Goal: Communication & Community: Ask a question

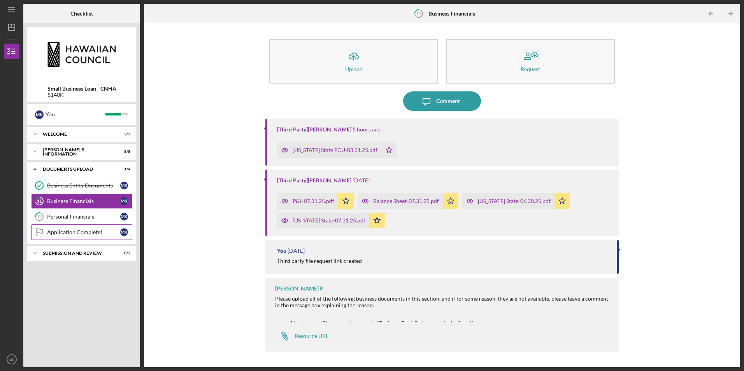
click at [84, 228] on link "Application Complete! Application Complete! M K" at bounding box center [81, 233] width 101 height 16
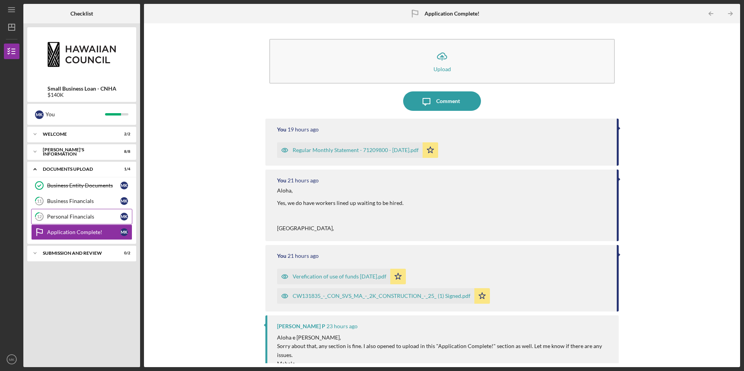
click at [93, 222] on link "12 Personal Financials M K" at bounding box center [81, 217] width 101 height 16
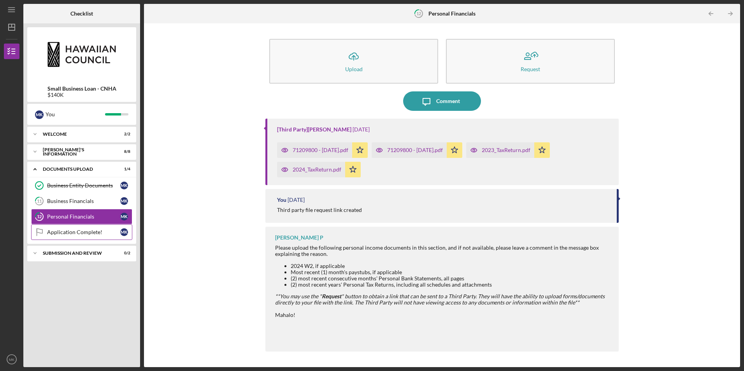
click at [92, 232] on div "Application Complete!" at bounding box center [83, 232] width 73 height 6
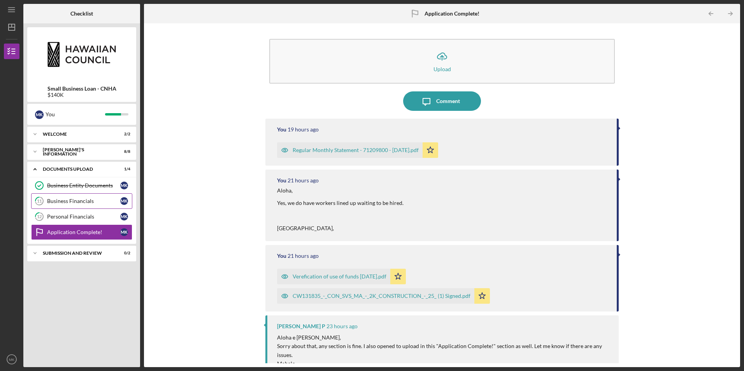
click at [90, 202] on div "Business Financials" at bounding box center [83, 201] width 73 height 6
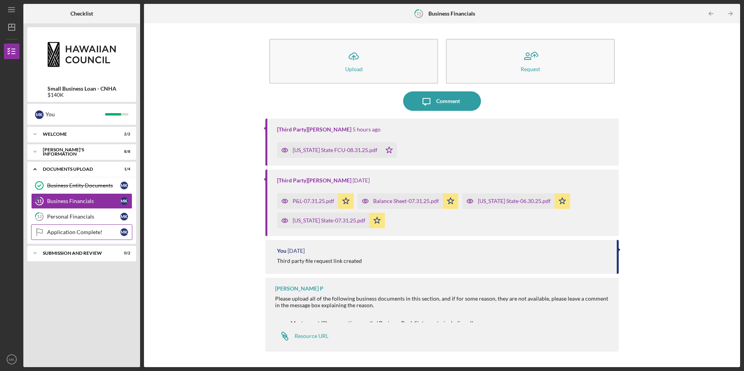
click at [88, 236] on link "Application Complete! Application Complete! M K" at bounding box center [81, 233] width 101 height 16
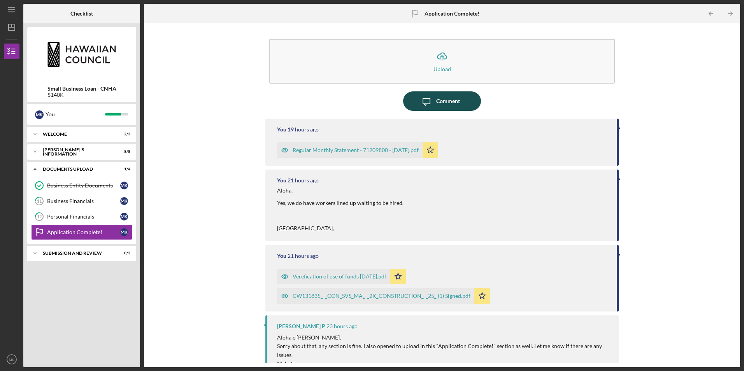
click at [432, 104] on icon "Icon/Message" at bounding box center [426, 100] width 19 height 19
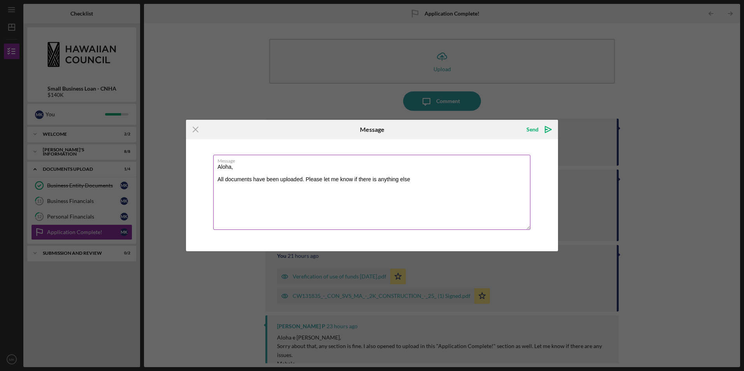
click at [415, 181] on textarea "Aloha, All documents have been uploaded. Please let me know if there is anythin…" at bounding box center [371, 192] width 317 height 75
click at [244, 187] on textarea "Aloha, All documents have been uploaded. Please let me know if there is anythin…" at bounding box center [371, 192] width 317 height 75
click at [266, 186] on textarea "Aloha, All documents have been uploaded. Please let me know if there is anythin…" at bounding box center [371, 192] width 317 height 75
click at [260, 187] on textarea "Aloha, All documents have been uploaded. Please let me know if there is anythin…" at bounding box center [371, 192] width 317 height 75
click at [336, 189] on textarea "Aloha, All documents have been uploaded. Please let me know if there is anythin…" at bounding box center [371, 192] width 317 height 75
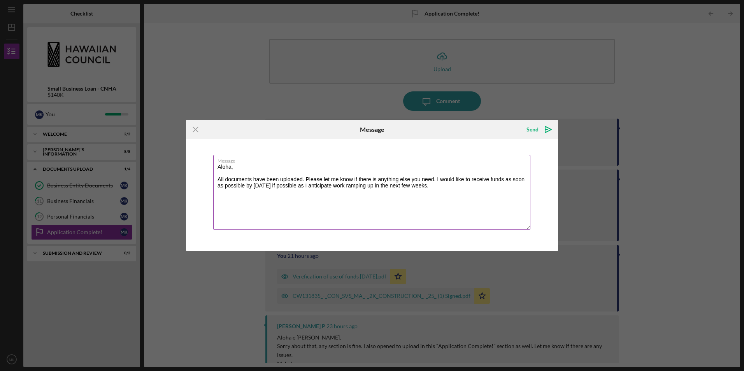
click at [297, 186] on textarea "Aloha, All documents have been uploaded. Please let me know if there is anythin…" at bounding box center [371, 192] width 317 height 75
click at [447, 187] on textarea "Aloha, All documents have been uploaded. Please let me know if there is anythin…" at bounding box center [371, 192] width 317 height 75
click at [333, 188] on textarea "Aloha, All documents have been uploaded. Please let me know if there is anythin…" at bounding box center [371, 192] width 317 height 75
click at [336, 188] on textarea "Aloha, All documents have been uploaded. Please let me know if there is anythin…" at bounding box center [371, 192] width 317 height 75
click at [338, 183] on textarea "Aloha, All documents have been uploaded. Please let me know if there is anythin…" at bounding box center [371, 192] width 317 height 75
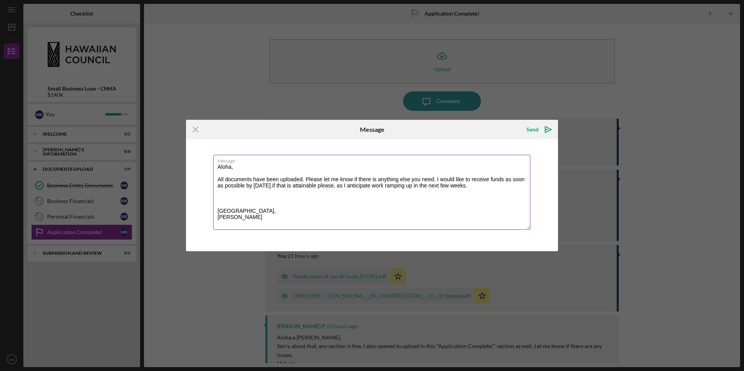
type textarea "Aloha, All documents have been uploaded. Please let me know if there is anythin…"
